Goal: Check status: Check status

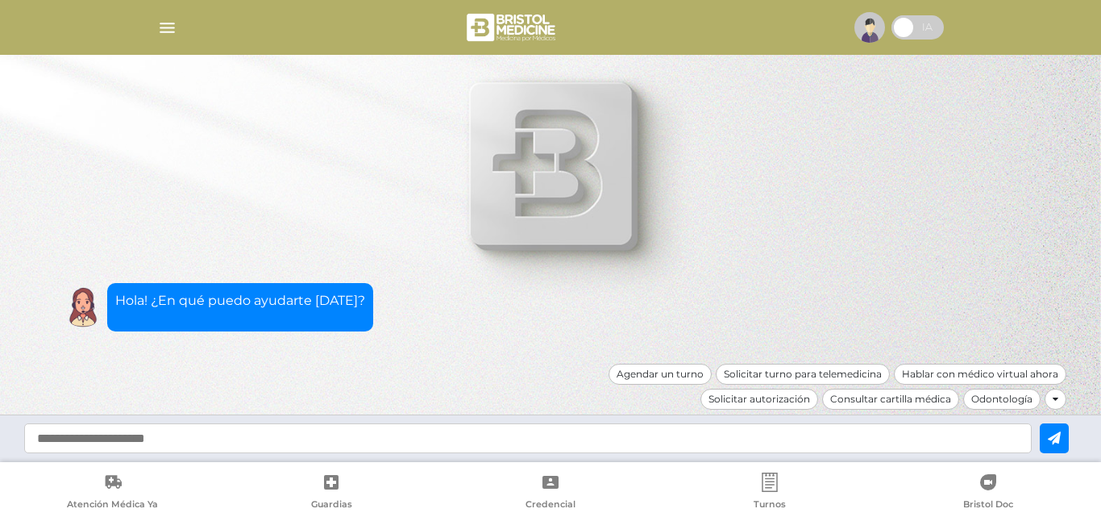
click at [165, 32] on img "button" at bounding box center [167, 28] width 20 height 20
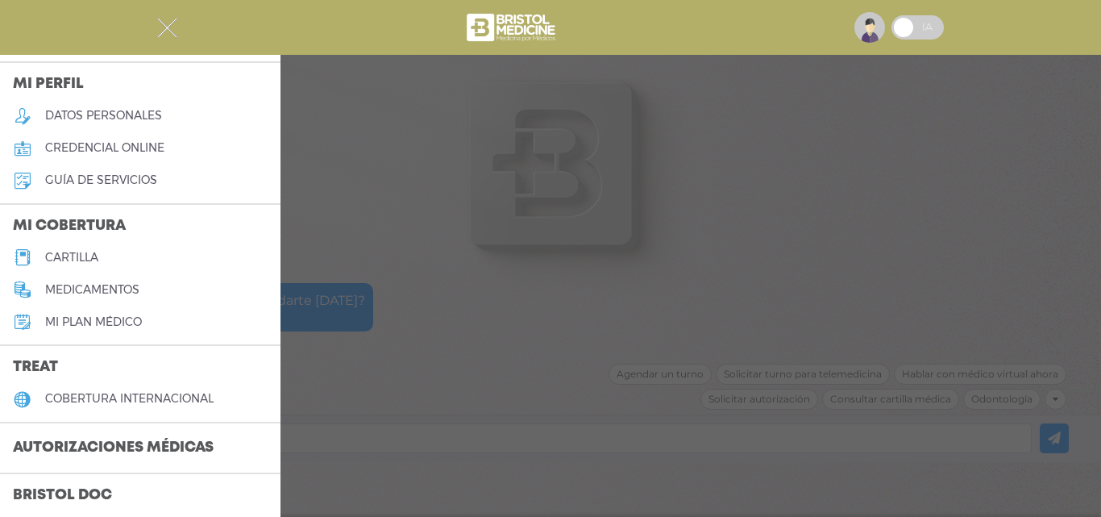
scroll to position [81, 0]
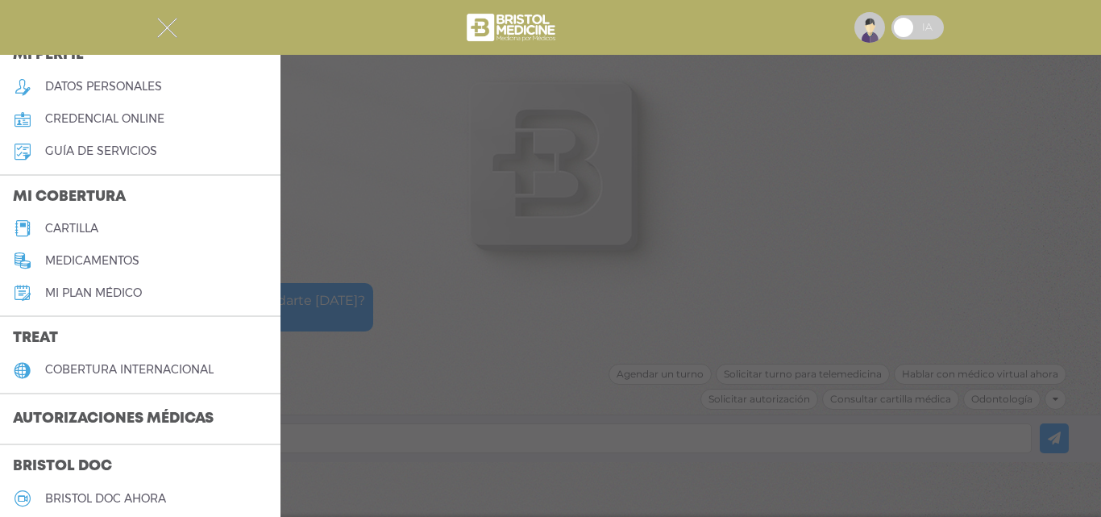
click at [64, 416] on h3 "Autorizaciones médicas" at bounding box center [113, 419] width 226 height 31
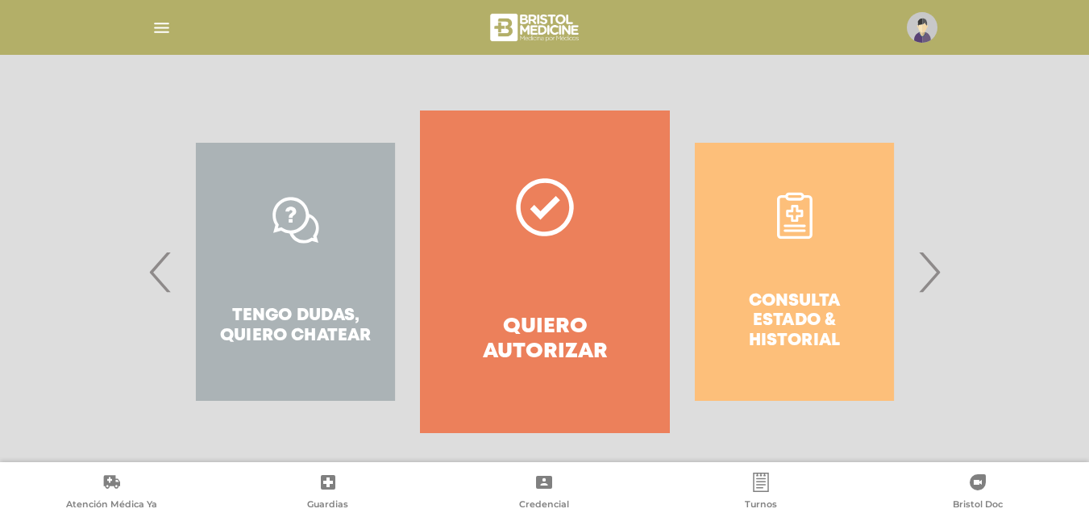
scroll to position [293, 0]
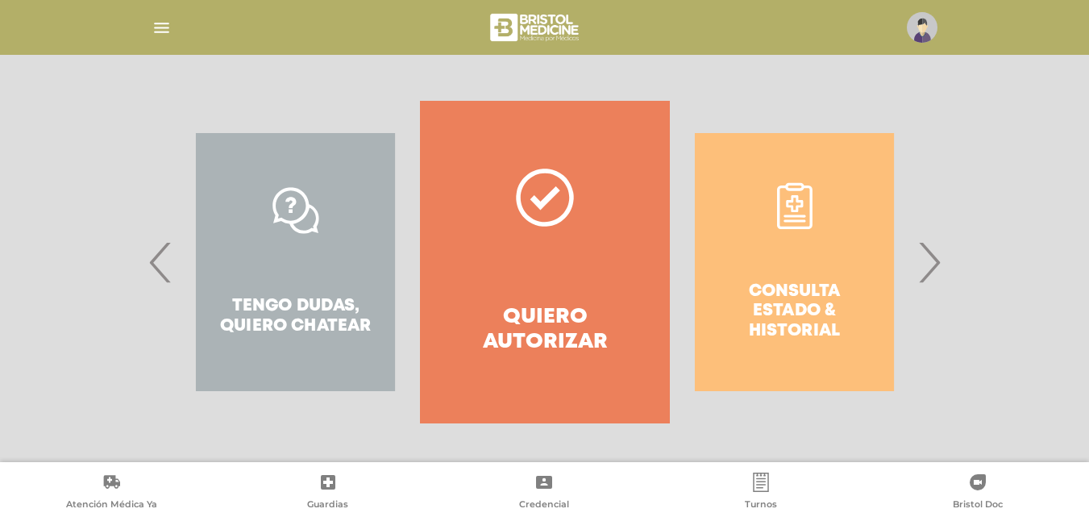
click at [756, 242] on div "Consulta estado & historial" at bounding box center [794, 262] width 249 height 322
click at [939, 257] on span "›" at bounding box center [928, 261] width 31 height 87
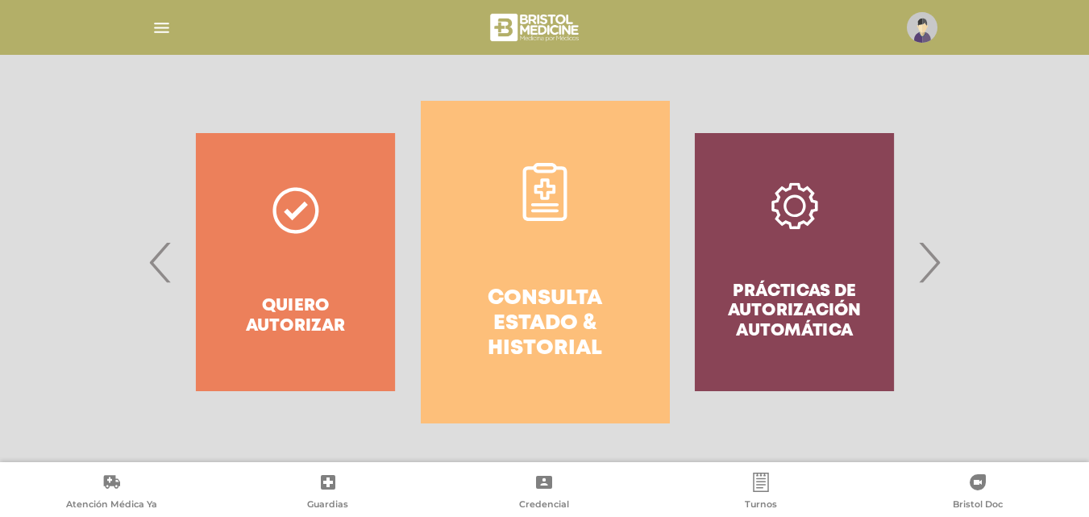
click at [565, 264] on link "Consulta estado & historial" at bounding box center [545, 262] width 249 height 322
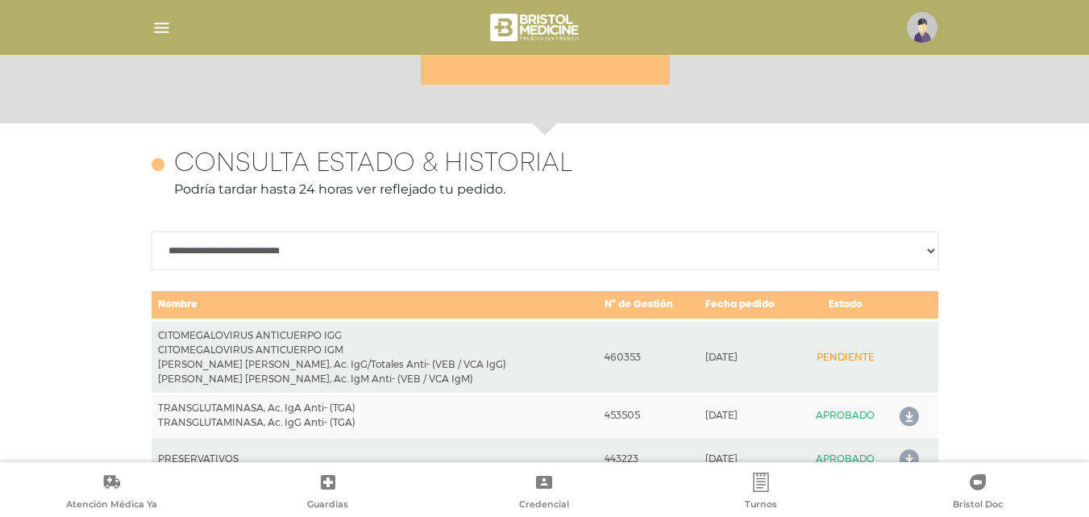
scroll to position [716, 0]
